Goal: Information Seeking & Learning: Learn about a topic

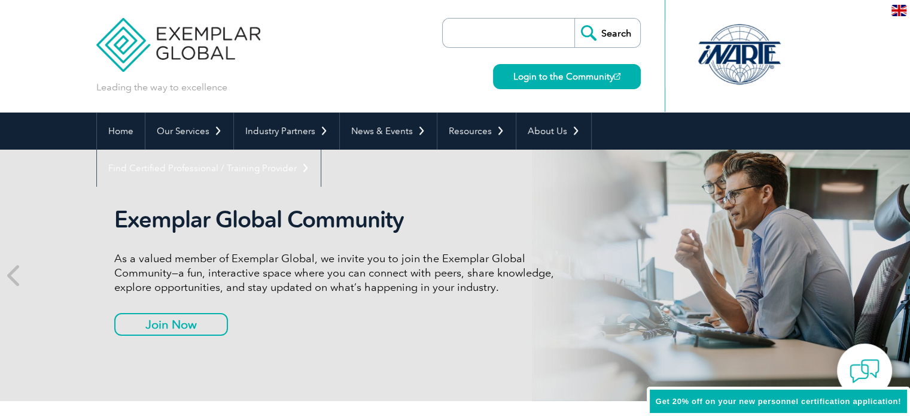
click at [118, 219] on h2 "Exemplar Global Community" at bounding box center [338, 220] width 449 height 28
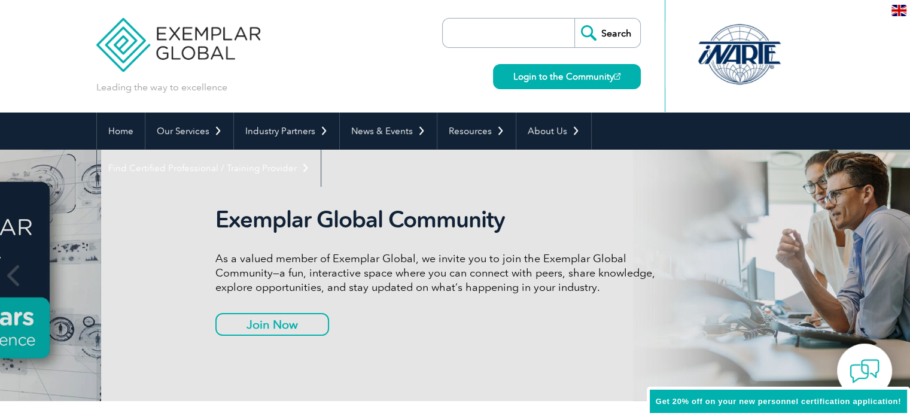
drag, startPoint x: 115, startPoint y: 219, endPoint x: 218, endPoint y: 225, distance: 103.6
click at [218, 225] on h2 "Exemplar Global Community" at bounding box center [439, 220] width 449 height 28
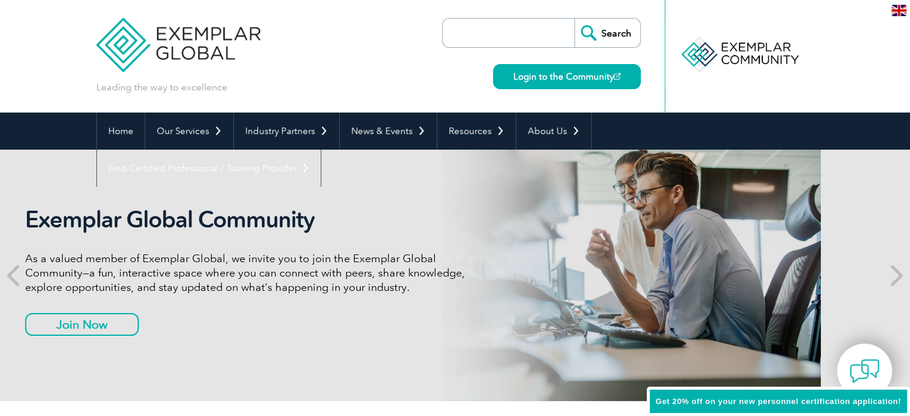
drag, startPoint x: 287, startPoint y: 222, endPoint x: 218, endPoint y: 224, distance: 69.4
click at [214, 224] on h2 "Exemplar Global Community" at bounding box center [249, 220] width 449 height 28
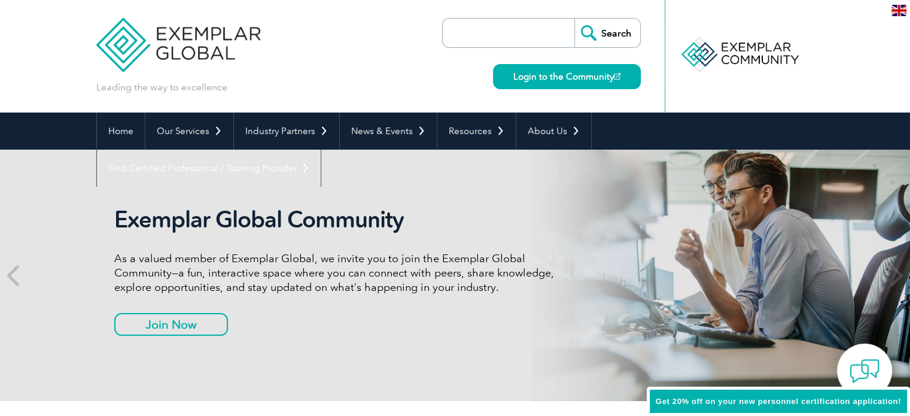
click at [219, 224] on h2 "Exemplar Global Community" at bounding box center [338, 220] width 449 height 28
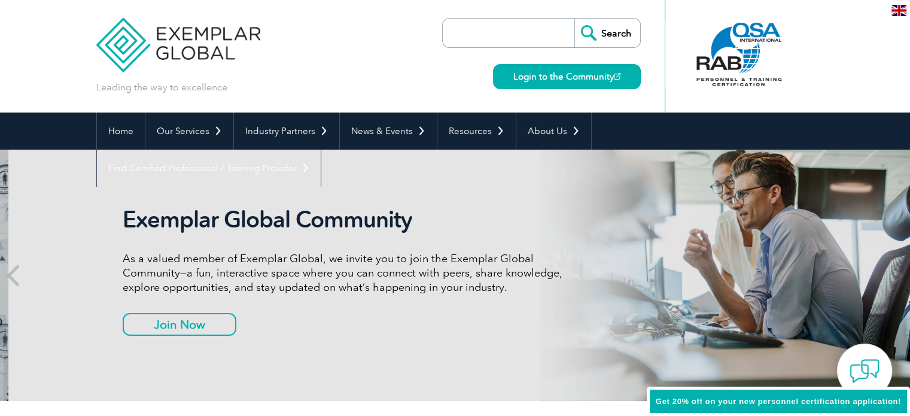
drag, startPoint x: 231, startPoint y: 257, endPoint x: 240, endPoint y: 258, distance: 8.4
click at [240, 258] on p "As a valued member of Exemplar Global, we invite you to join the Exemplar Globa…" at bounding box center [347, 272] width 449 height 43
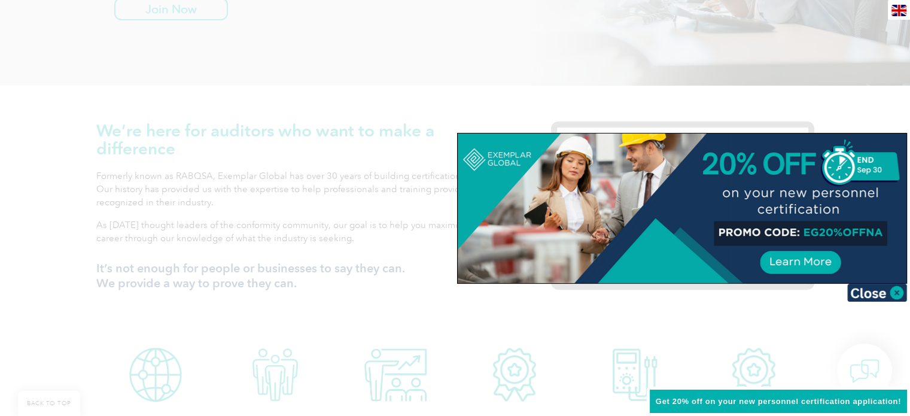
scroll to position [331, 0]
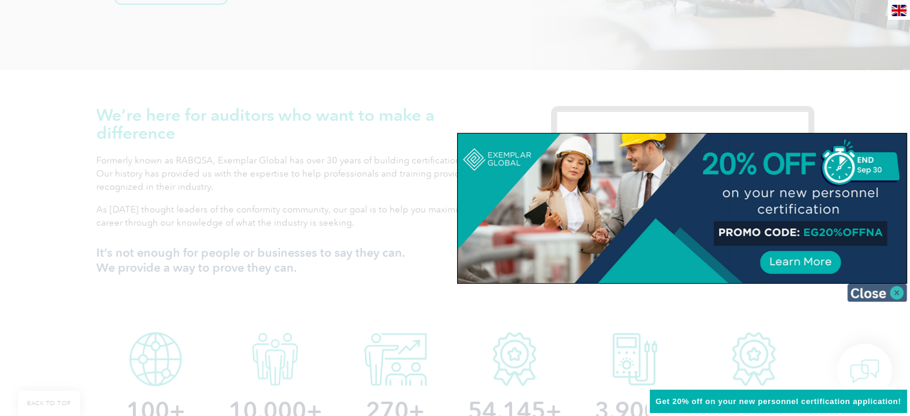
click at [862, 291] on img at bounding box center [877, 292] width 60 height 18
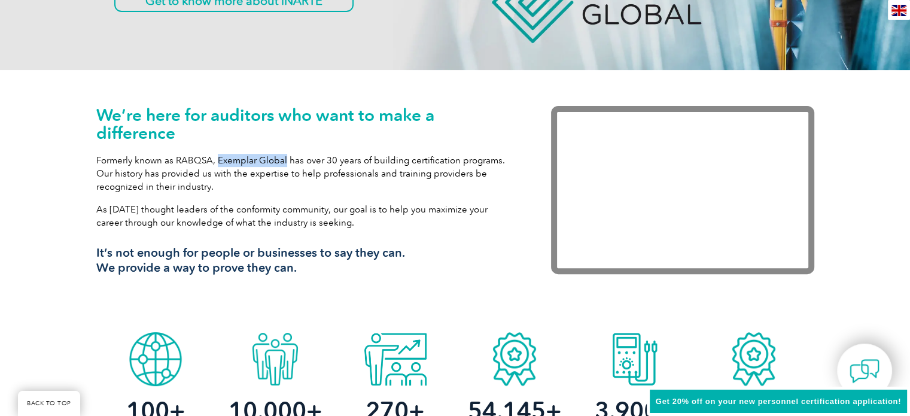
drag, startPoint x: 217, startPoint y: 158, endPoint x: 285, endPoint y: 158, distance: 67.6
click at [285, 158] on p "Formerly known as RABQSA, Exemplar Global has over 30 years of building certifi…" at bounding box center [305, 173] width 419 height 39
copy p "Exemplar Global"
